Goal: Task Accomplishment & Management: Use online tool/utility

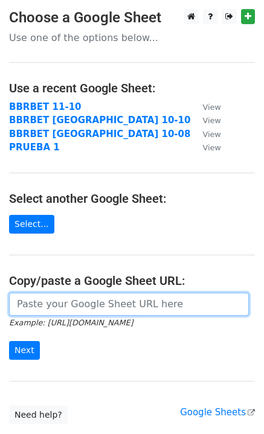
click at [86, 304] on input "url" at bounding box center [129, 304] width 240 height 23
paste input "[URL][DOMAIN_NAME]"
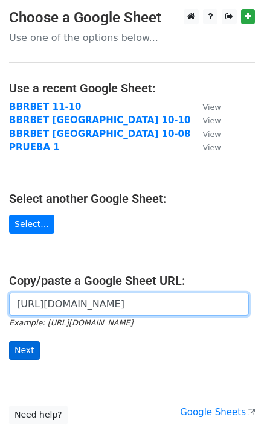
type input "[URL][DOMAIN_NAME]"
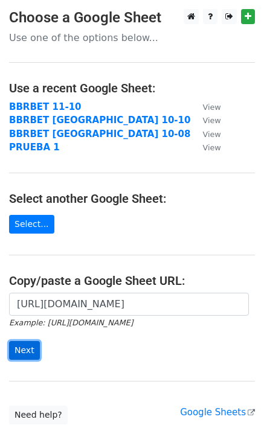
click at [24, 346] on input "Next" at bounding box center [24, 350] width 31 height 19
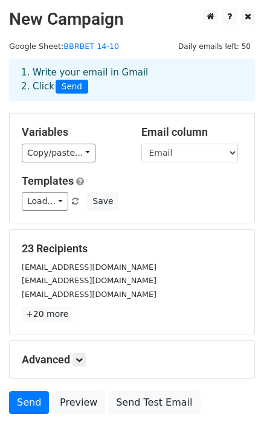
scroll to position [33, 0]
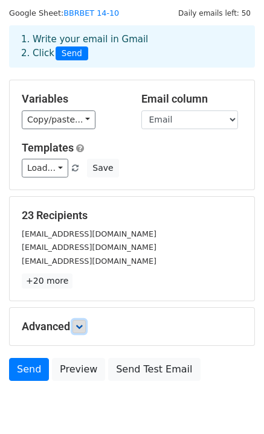
click at [80, 323] on icon at bounding box center [78, 326] width 7 height 7
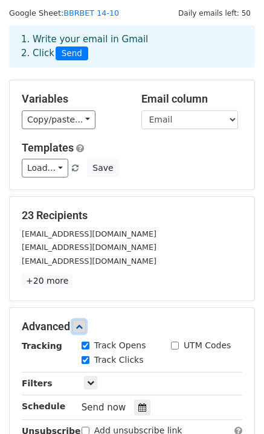
scroll to position [154, 0]
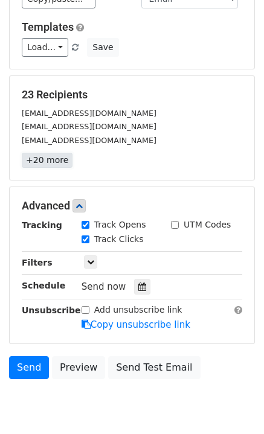
click at [34, 155] on link "+20 more" at bounding box center [47, 160] width 51 height 15
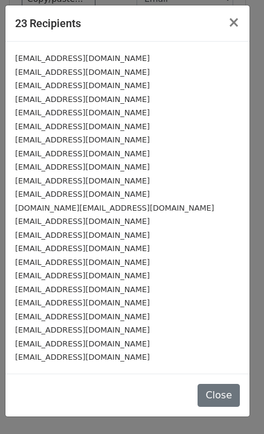
click at [30, 162] on small "jeronimomiguel130@gmail.com" at bounding box center [82, 166] width 135 height 9
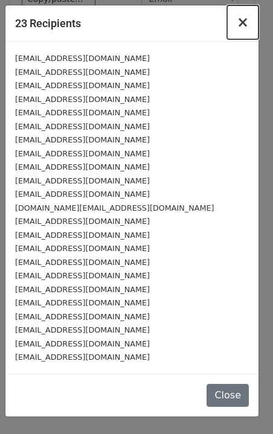
click at [246, 25] on span "×" at bounding box center [243, 22] width 12 height 17
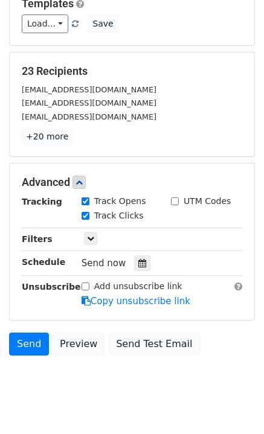
scroll to position [199, 0]
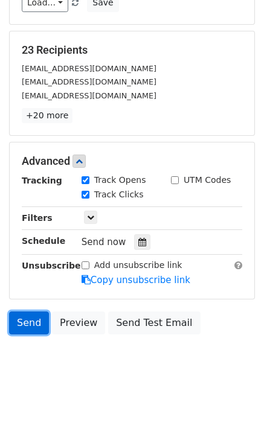
click at [22, 322] on link "Send" at bounding box center [29, 322] width 40 height 23
